Goal: Information Seeking & Learning: Learn about a topic

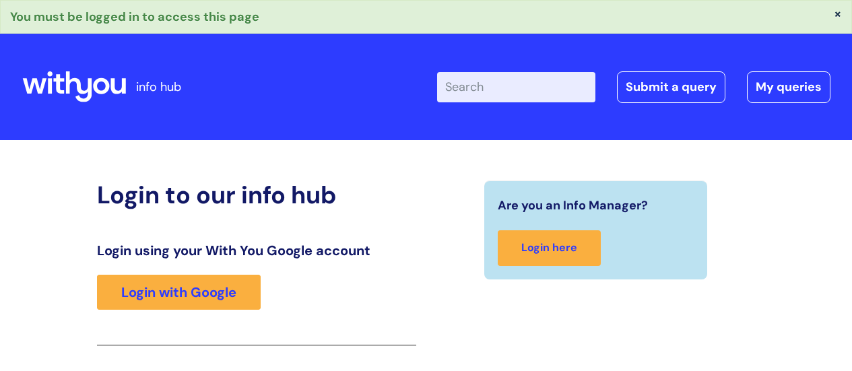
scroll to position [239, 0]
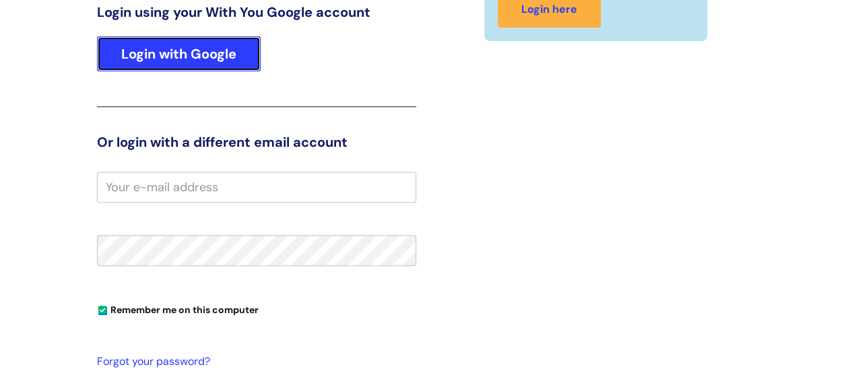
click at [199, 47] on link "Login with Google" at bounding box center [179, 53] width 164 height 35
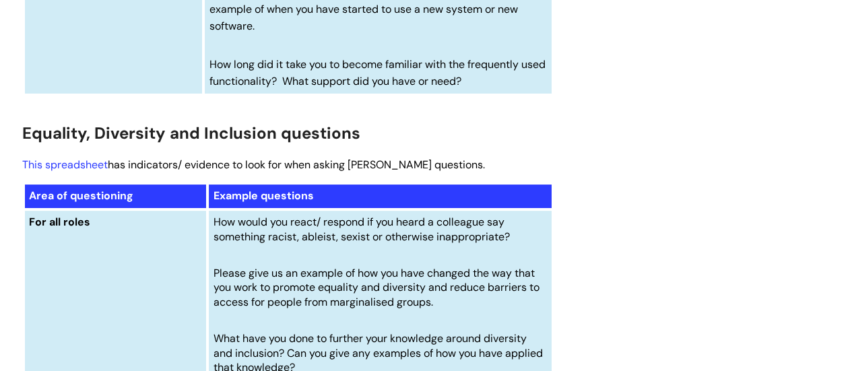
scroll to position [5339, 0]
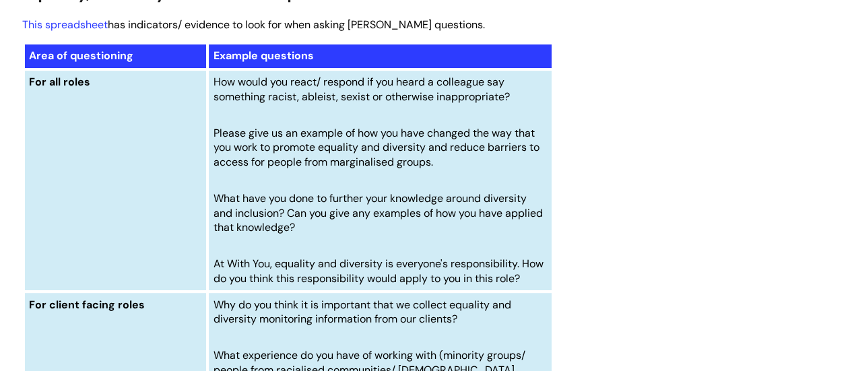
drag, startPoint x: 215, startPoint y: 117, endPoint x: 507, endPoint y: 135, distance: 292.3
click at [510, 104] on span "How would you react/ respond if you heard a colleague say something racist, abl…" at bounding box center [362, 89] width 296 height 29
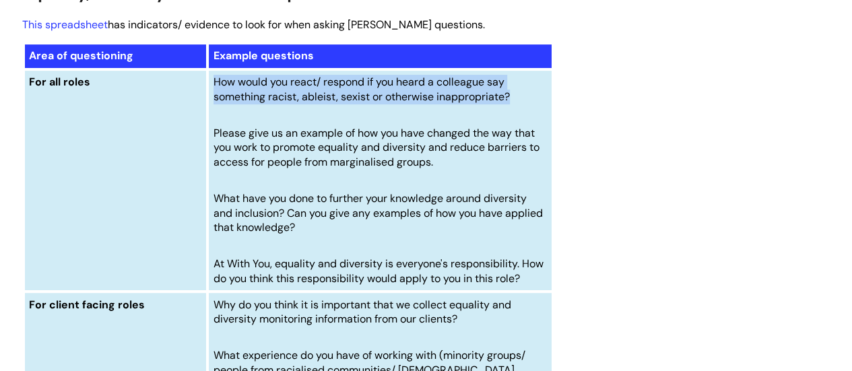
copy span "How would you react/ respond if you heard a colleague say something racist, abl…"
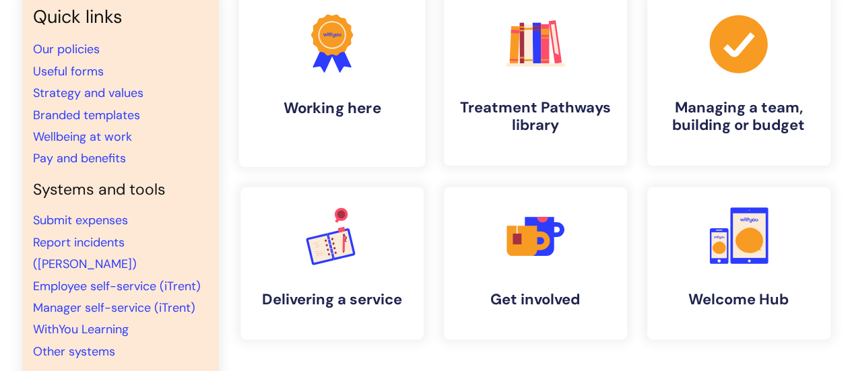
scroll to position [117, 0]
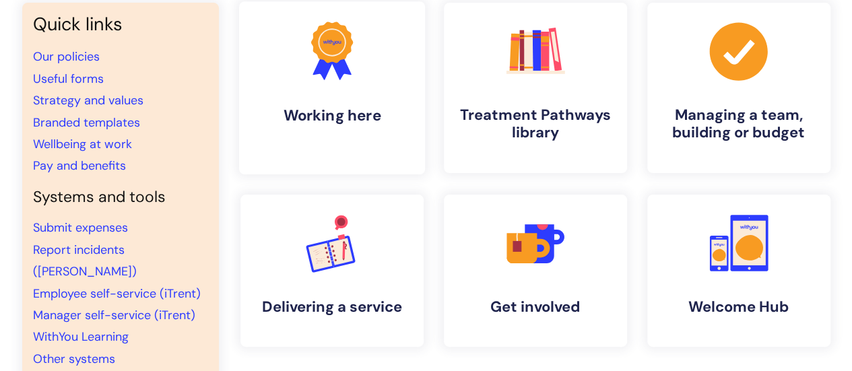
click at [313, 83] on icon ".cls-1{fill:#f89b22;}.cls-1,.cls-2,.cls-3{stroke-width:0px;}.cls-2{fill:#2d3cff…" at bounding box center [331, 51] width 67 height 67
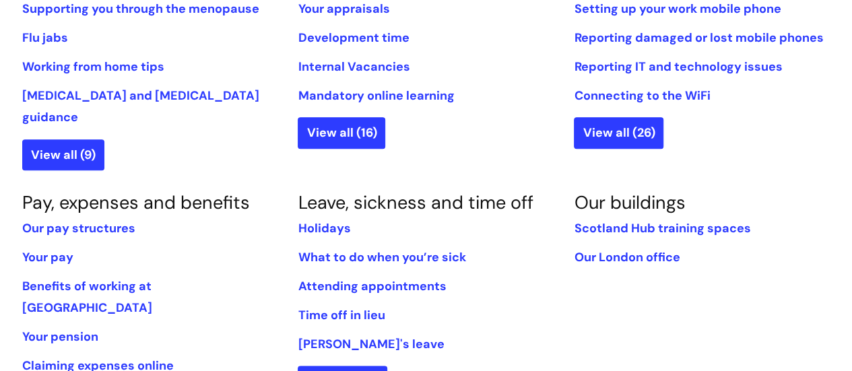
scroll to position [666, 0]
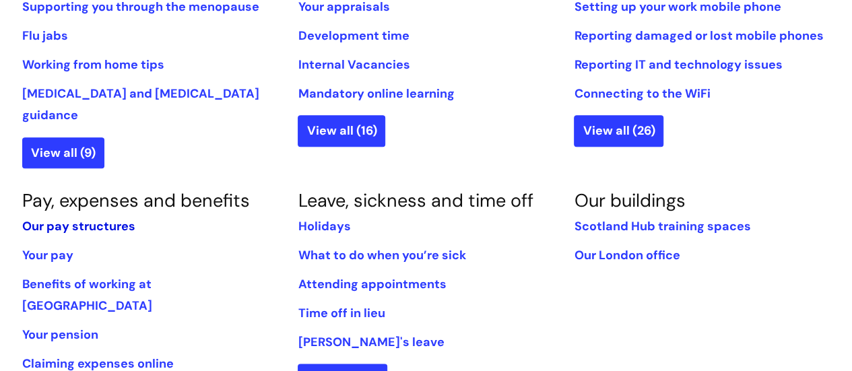
click at [94, 218] on link "Our pay structures" at bounding box center [78, 226] width 113 height 16
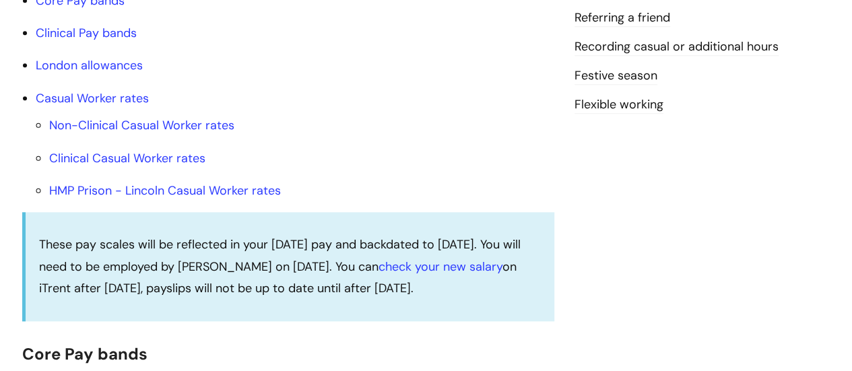
scroll to position [526, 0]
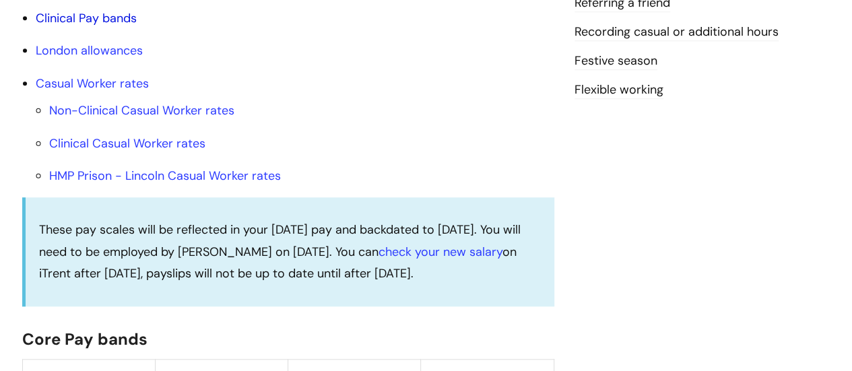
click at [102, 26] on link "Clinical Pay bands" at bounding box center [86, 18] width 101 height 16
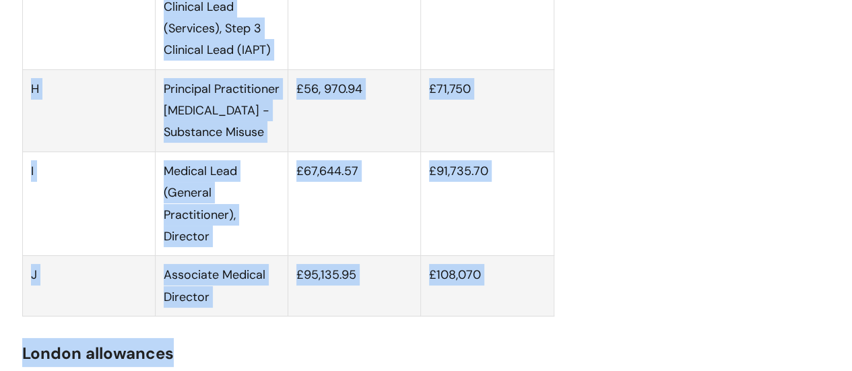
scroll to position [2556, 0]
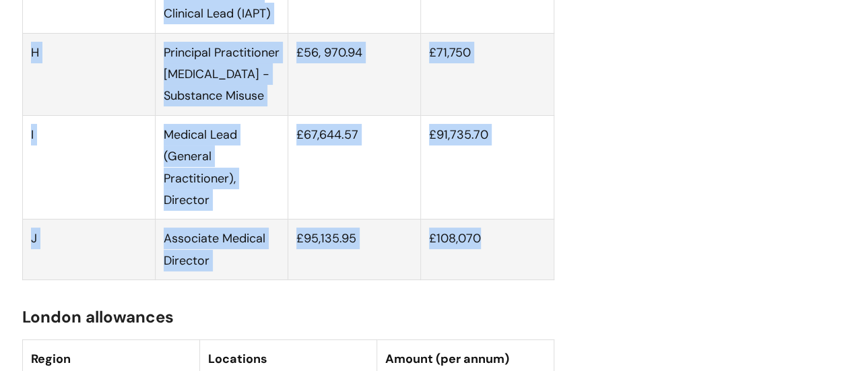
drag, startPoint x: 26, startPoint y: 17, endPoint x: 313, endPoint y: 207, distance: 344.8
copy div "Clinical Pay bands Band Example roles Bottom of band Top of band C Pharmacy Tec…"
